Goal: Information Seeking & Learning: Learn about a topic

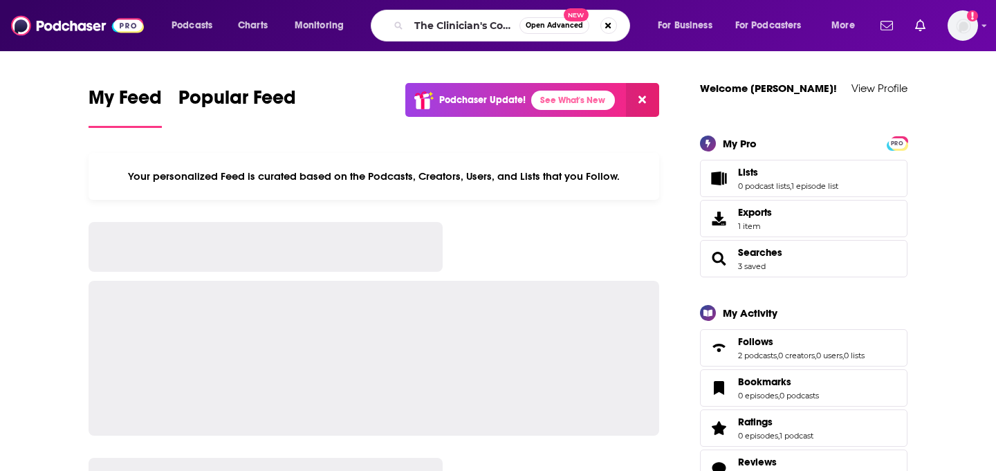
type input "The Clinician's Corner"
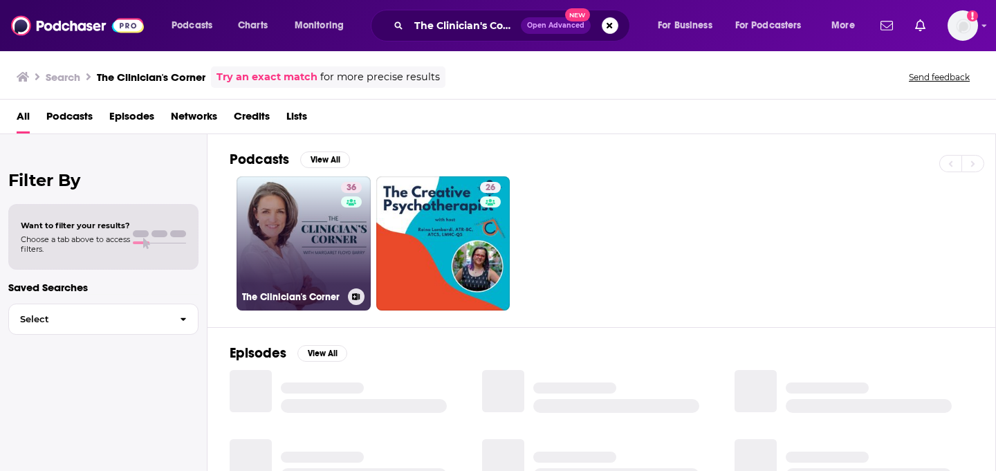
click at [316, 216] on link "36 The Clinician's Corner" at bounding box center [303, 243] width 134 height 134
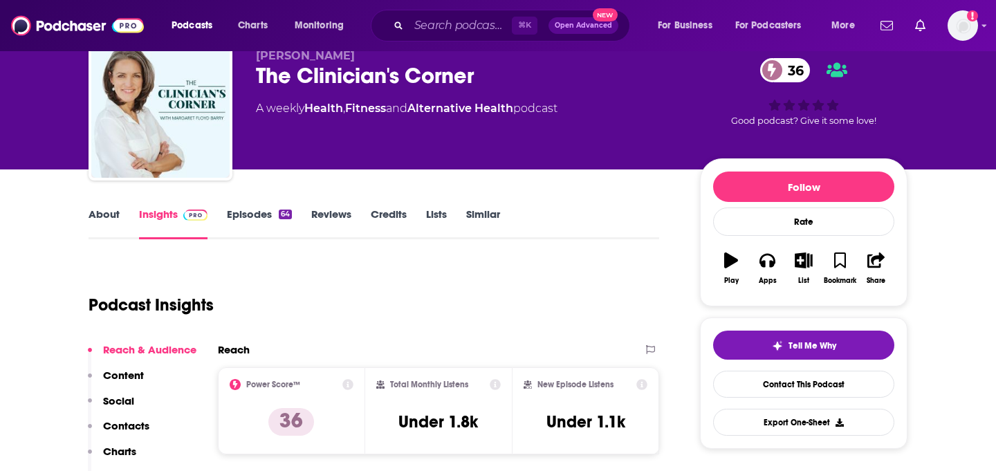
scroll to position [80, 0]
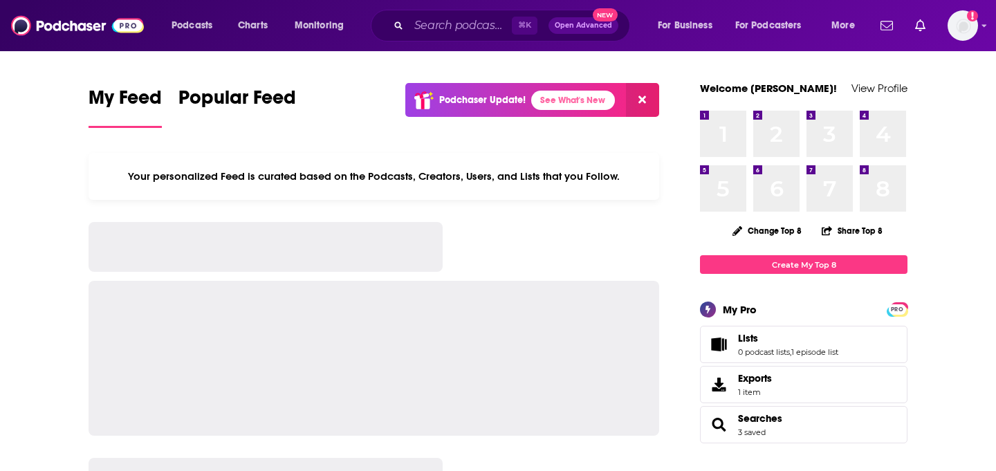
click at [429, 26] on input "Search podcasts, credits, & more..." at bounding box center [460, 26] width 103 height 22
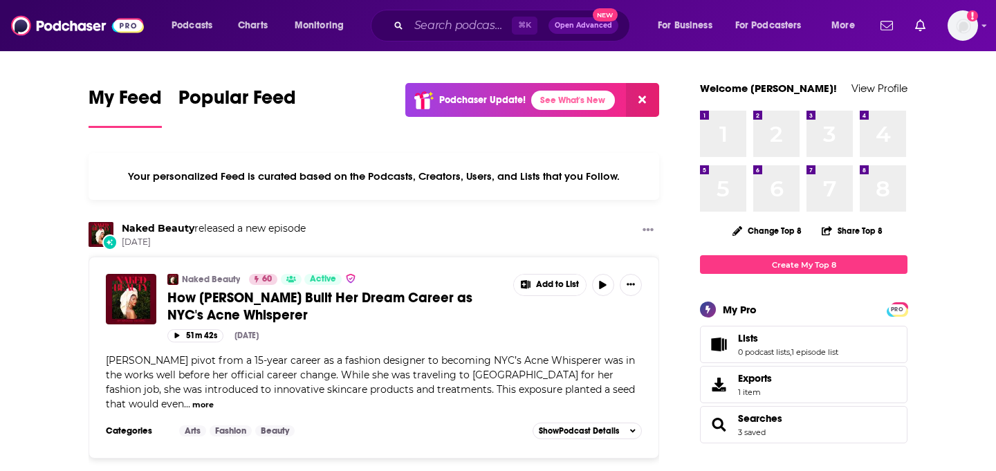
click at [430, 26] on input "Search podcasts, credits, & more..." at bounding box center [460, 26] width 103 height 22
click at [431, 26] on input "Search podcasts, credits, & more..." at bounding box center [460, 26] width 103 height 22
click at [431, 25] on input "Search podcasts, credits, & more..." at bounding box center [460, 26] width 103 height 22
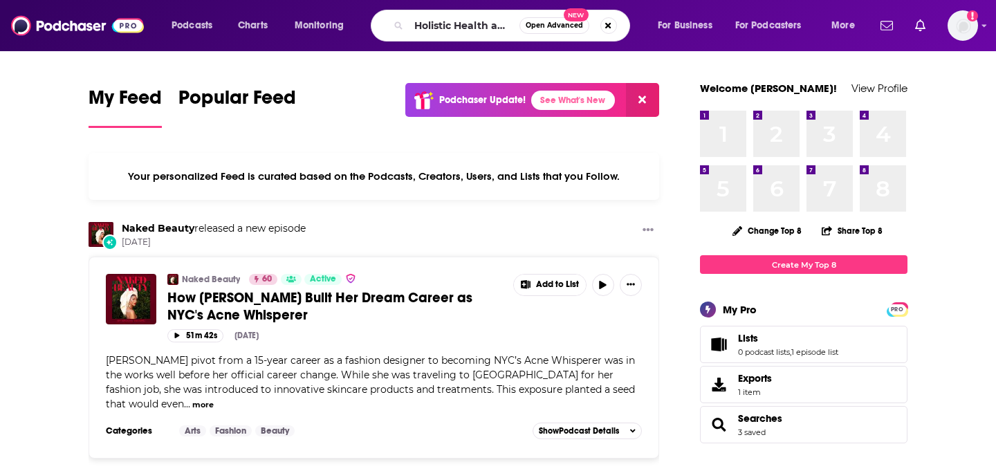
scroll to position [0, 47]
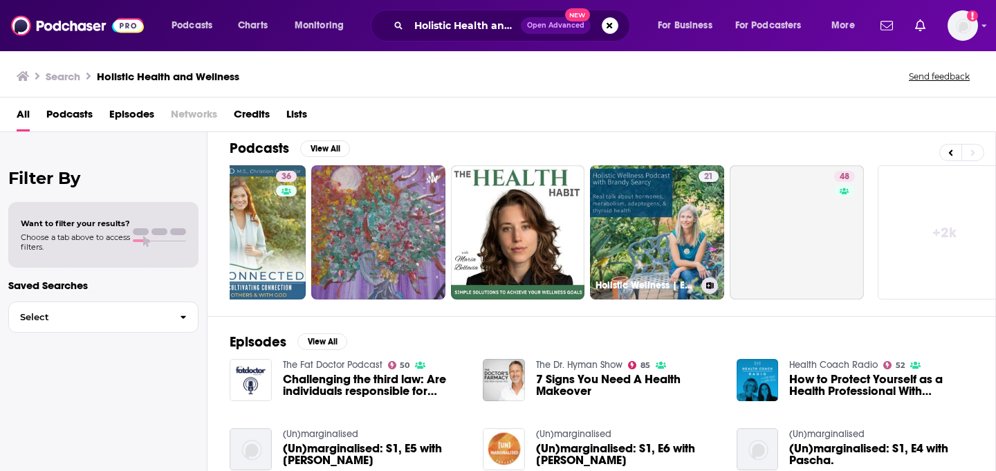
scroll to position [0, 504]
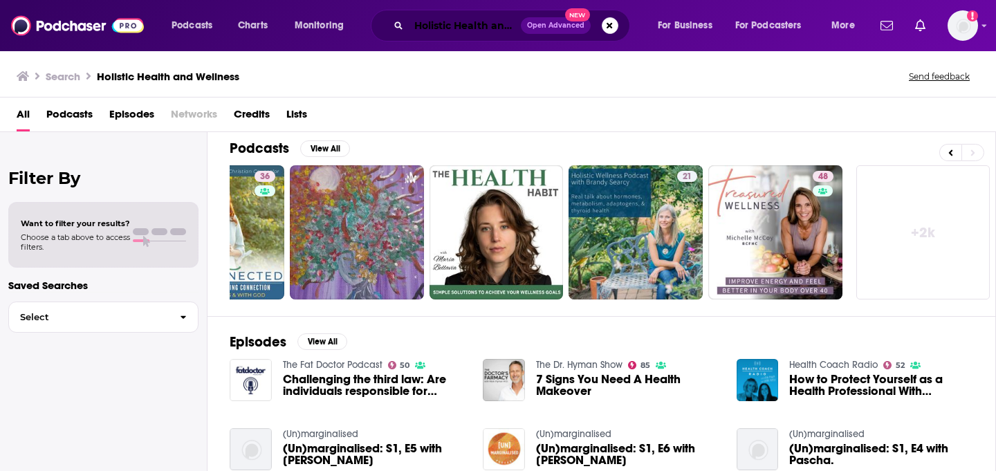
click at [467, 28] on input "Holistic Health and Wellness" at bounding box center [465, 26] width 112 height 22
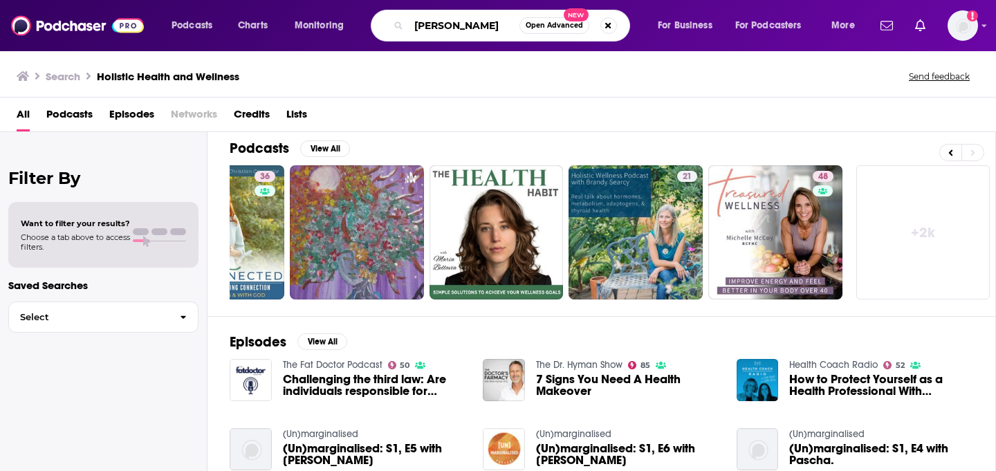
type input "lynne wadsworth"
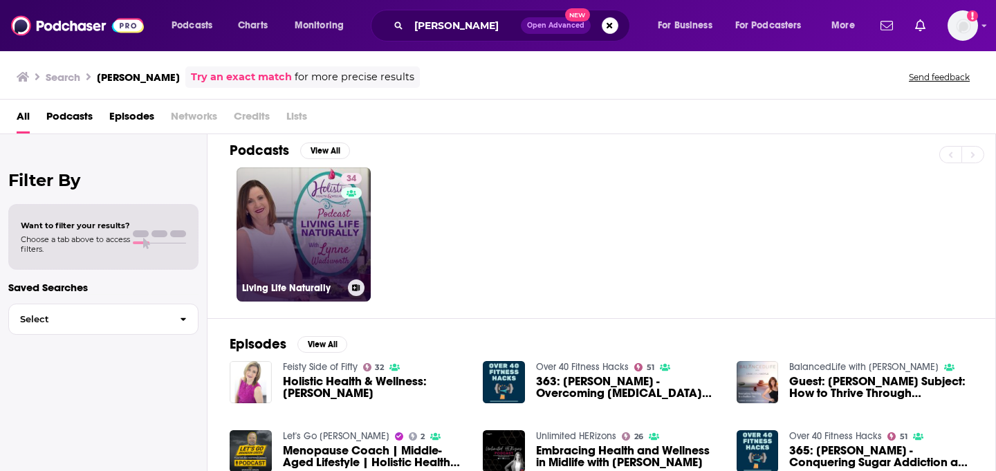
click at [292, 241] on link "34 Living Life Naturally" at bounding box center [303, 234] width 134 height 134
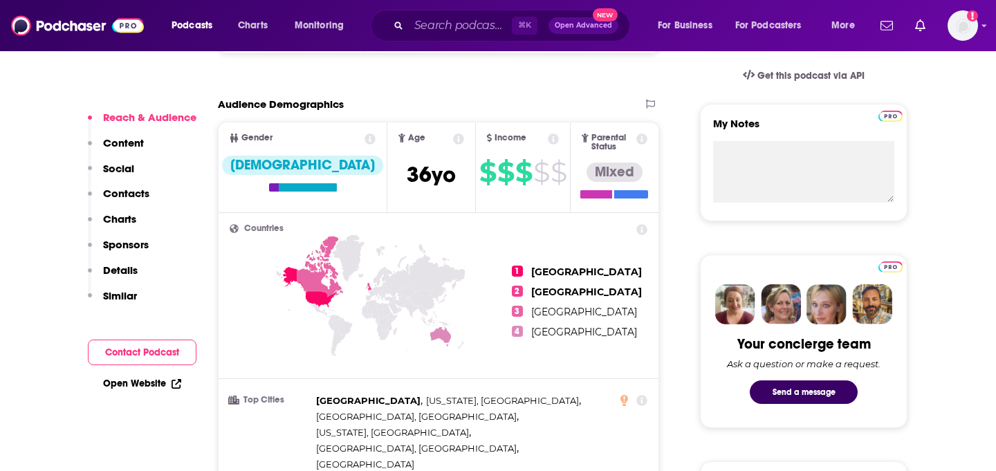
scroll to position [129, 0]
